Goal: Task Accomplishment & Management: Use online tool/utility

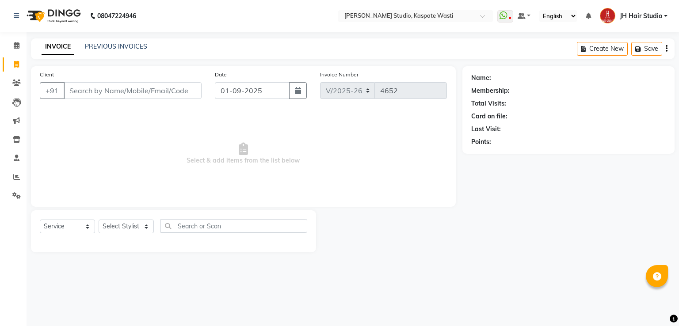
select select "130"
select select "service"
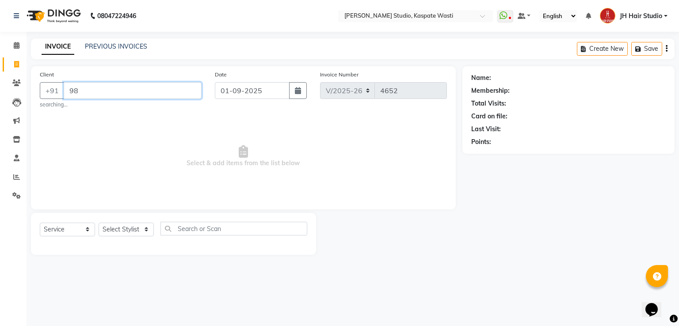
type input "9"
click at [86, 91] on input "9289423" at bounding box center [110, 90] width 93 height 17
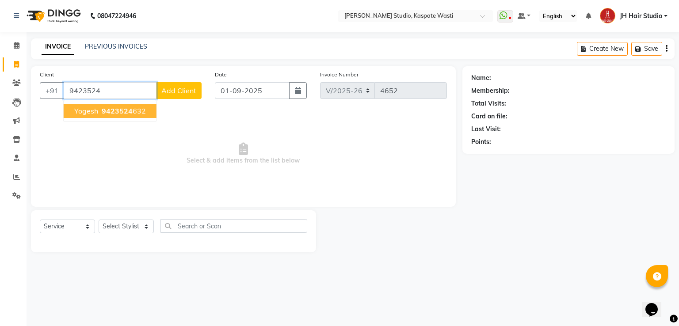
click at [118, 112] on span "9423524" at bounding box center [117, 111] width 31 height 9
type input "9423524632"
select select "1: Object"
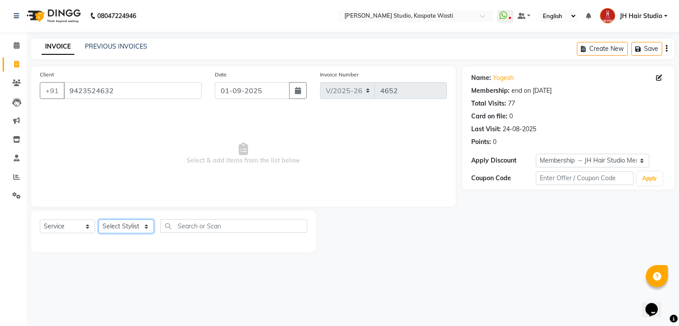
click at [123, 230] on select "Select Stylist [F1] GANESH [F1] [PERSON_NAME] [ F1] RAM [F1]Sanjay [F1][PERSON_…" at bounding box center [126, 227] width 55 height 14
select select "47594"
click at [99, 220] on select "Select Stylist [F1] GANESH [F1] [PERSON_NAME] [ F1] RAM [F1]Sanjay [F1][PERSON_…" at bounding box center [126, 227] width 55 height 14
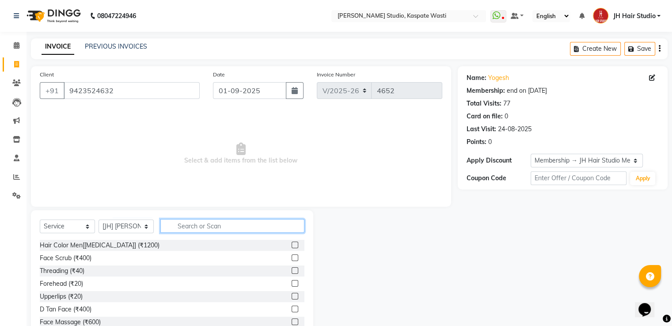
click at [212, 230] on input "text" at bounding box center [232, 226] width 144 height 14
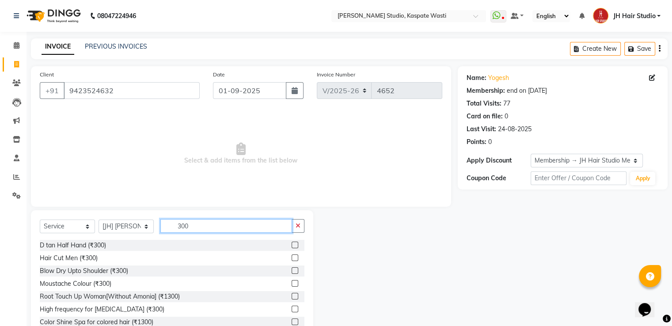
type input "300"
click at [292, 258] on label at bounding box center [295, 258] width 7 height 7
click at [292, 258] on input "checkbox" at bounding box center [295, 258] width 6 height 6
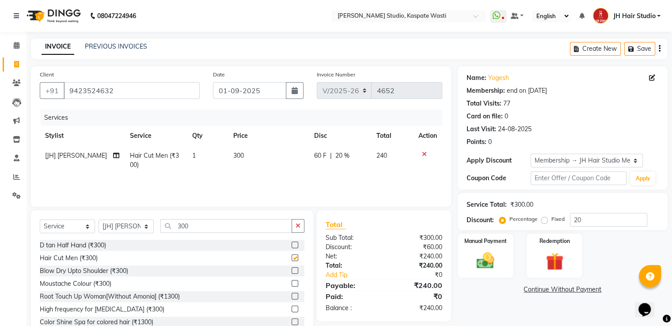
checkbox input "false"
click at [318, 156] on span "60 F" at bounding box center [320, 155] width 12 height 9
select select "47594"
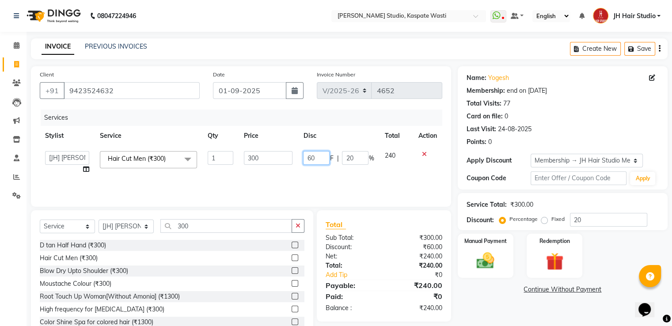
click at [309, 160] on input "60" at bounding box center [316, 158] width 27 height 14
type input "50"
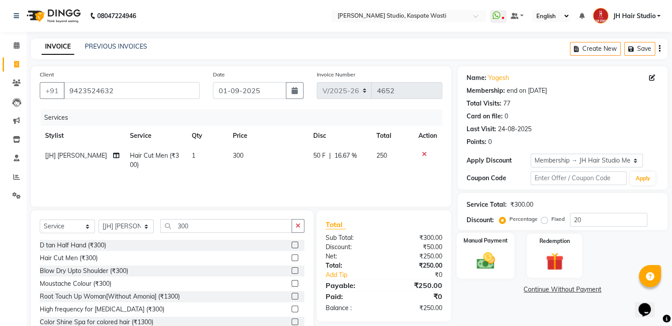
click at [483, 271] on img at bounding box center [486, 261] width 30 height 21
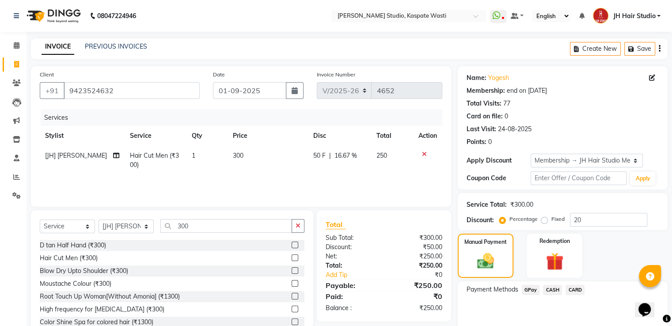
click at [533, 291] on span "GPay" at bounding box center [531, 290] width 18 height 10
drag, startPoint x: 660, startPoint y: 314, endPoint x: 678, endPoint y: 308, distance: 19.3
click at [663, 308] on html "Opens Chat This icon Opens the chat window." at bounding box center [649, 304] width 28 height 27
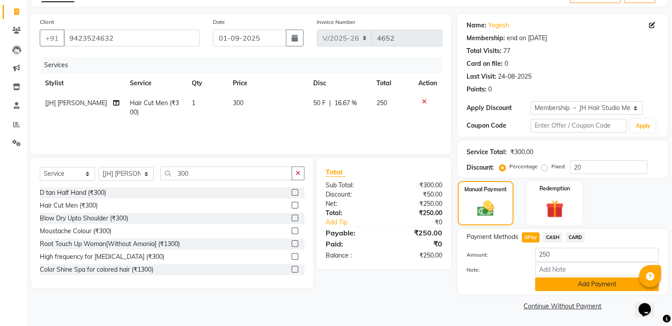
click at [591, 287] on button "Add Payment" at bounding box center [597, 285] width 124 height 14
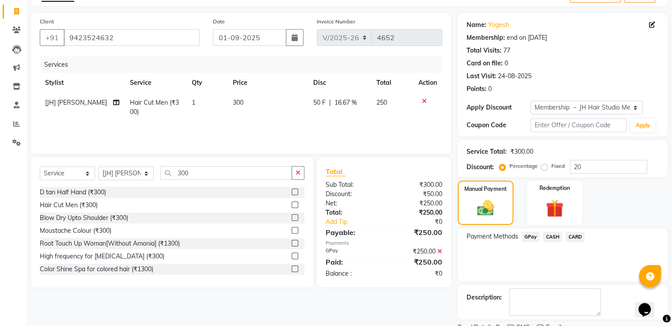
scroll to position [89, 0]
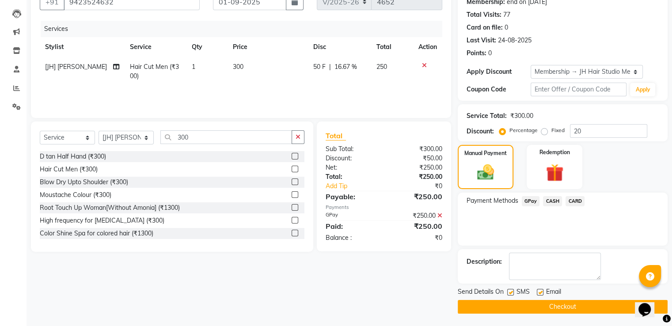
click at [550, 303] on button "Checkout" at bounding box center [563, 307] width 210 height 14
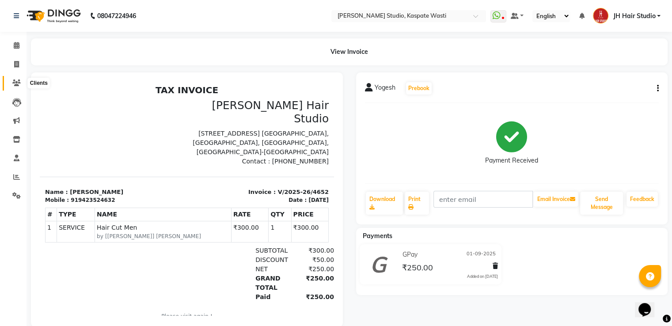
click at [14, 85] on icon at bounding box center [16, 83] width 8 height 7
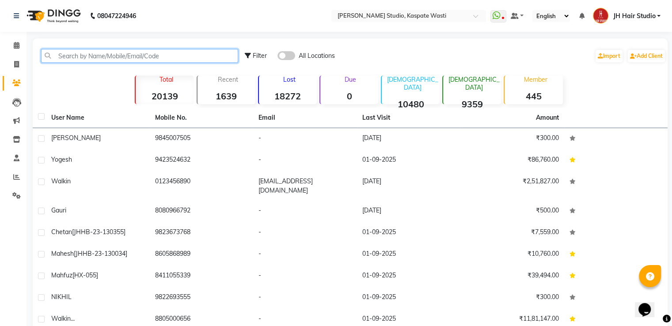
click at [101, 50] on input "text" at bounding box center [139, 56] width 197 height 14
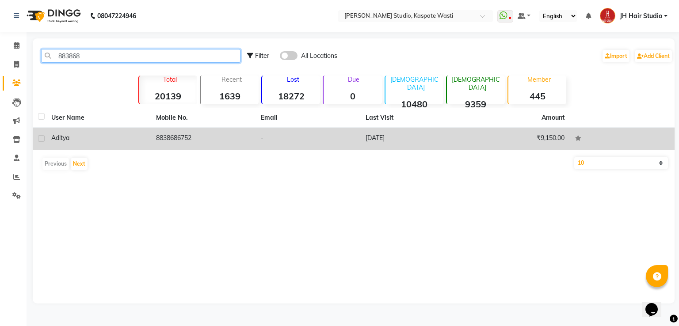
type input "883868"
click at [201, 134] on td "8838686752" at bounding box center [203, 139] width 105 height 22
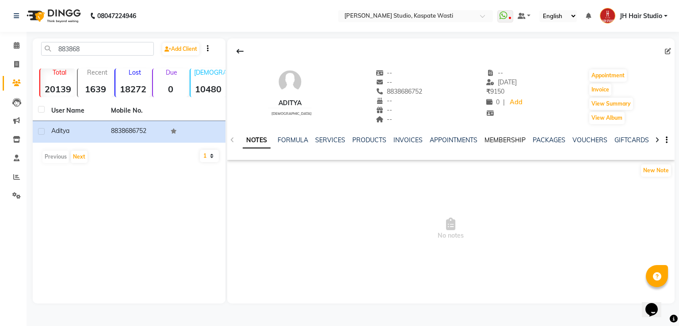
click at [509, 140] on link "MEMBERSHIP" at bounding box center [504, 140] width 41 height 8
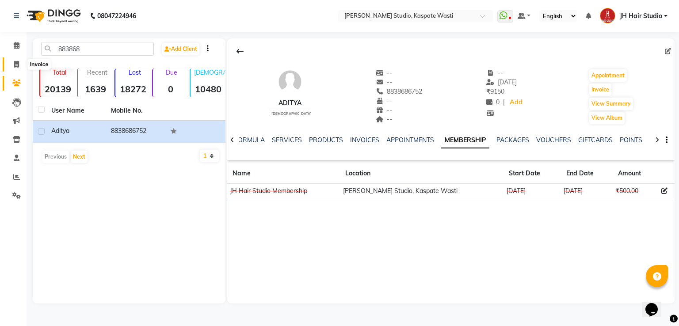
click at [16, 69] on span at bounding box center [16, 65] width 15 height 10
select select "service"
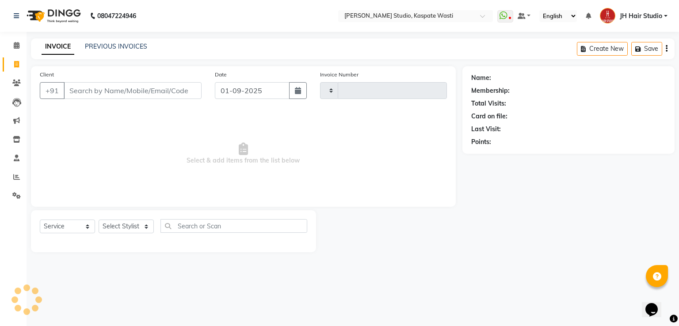
type input "4653"
select select "130"
